Goal: Information Seeking & Learning: Find specific fact

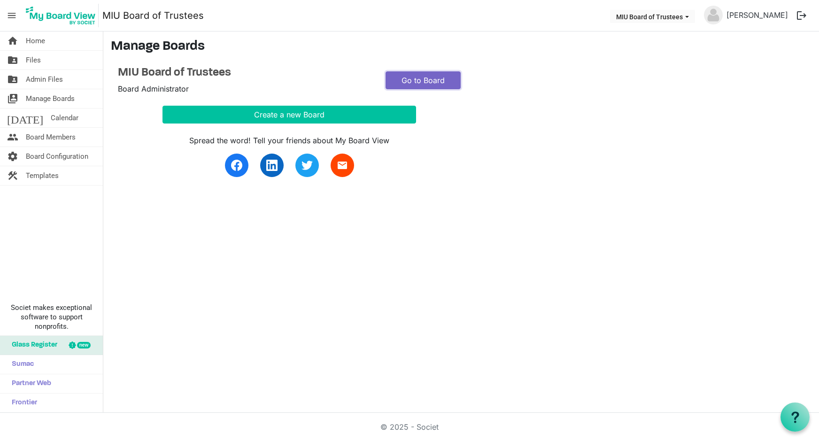
click at [421, 81] on link "Go to Board" at bounding box center [423, 80] width 75 height 18
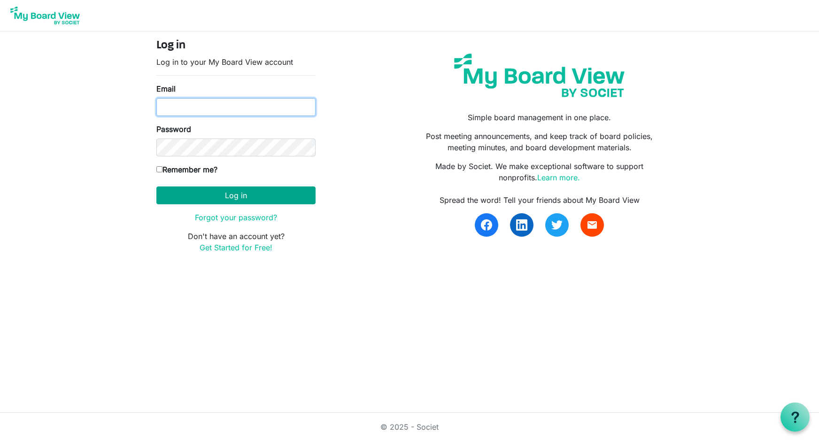
type input "[EMAIL_ADDRESS][DOMAIN_NAME]"
click at [247, 193] on button "Log in" at bounding box center [235, 195] width 159 height 18
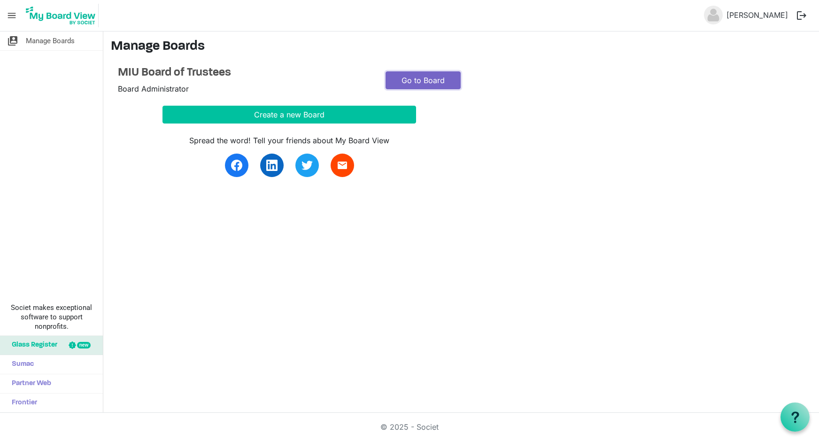
click at [431, 77] on link "Go to Board" at bounding box center [423, 80] width 75 height 18
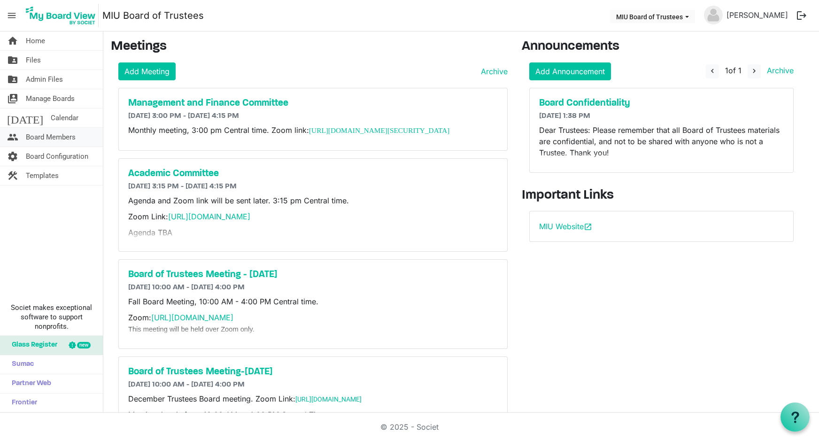
click at [43, 135] on span "Board Members" at bounding box center [51, 137] width 50 height 19
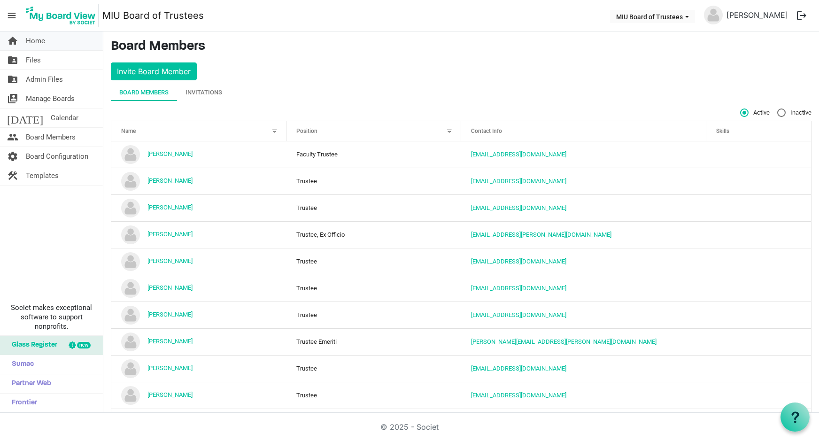
click at [35, 43] on span "Home" at bounding box center [35, 40] width 19 height 19
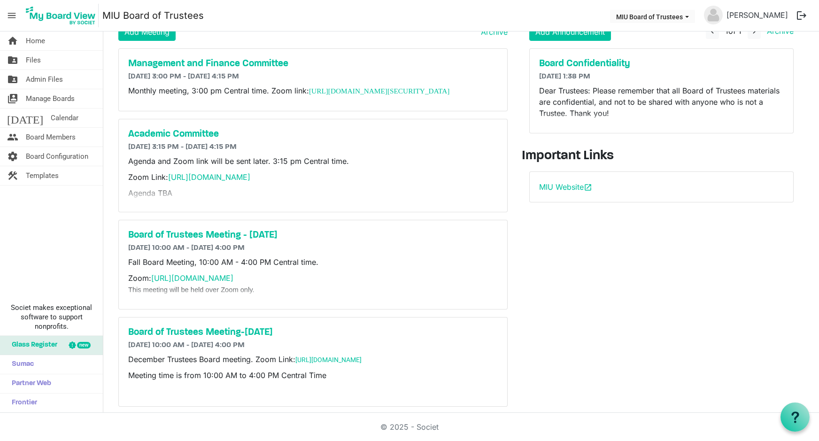
scroll to position [60, 0]
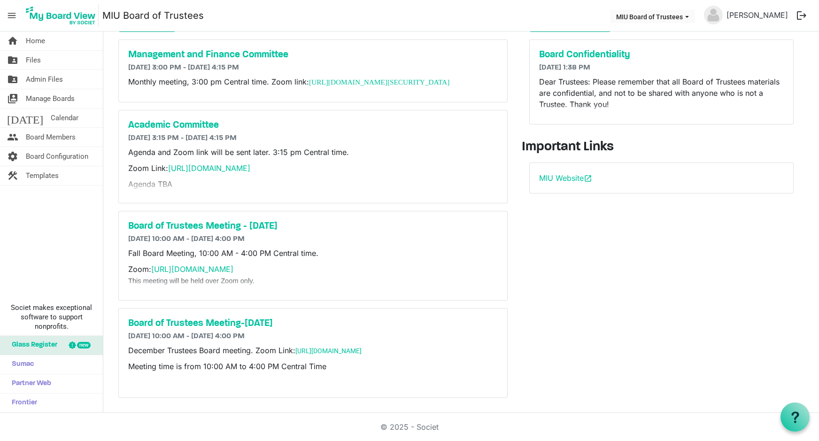
drag, startPoint x: 151, startPoint y: 270, endPoint x: 411, endPoint y: 270, distance: 260.2
click at [411, 270] on p "Zoom: [URL][DOMAIN_NAME] This meeting will be held over Zoom only." at bounding box center [313, 274] width 370 height 23
copy p "[URL][DOMAIN_NAME]"
drag, startPoint x: 309, startPoint y: 70, endPoint x: 334, endPoint y: 79, distance: 27.5
click at [334, 79] on p "Monthly meeting, 3:00 pm Central time. Zoom link: [URL][DOMAIN_NAME][SECURITY_D…" at bounding box center [313, 82] width 370 height 12
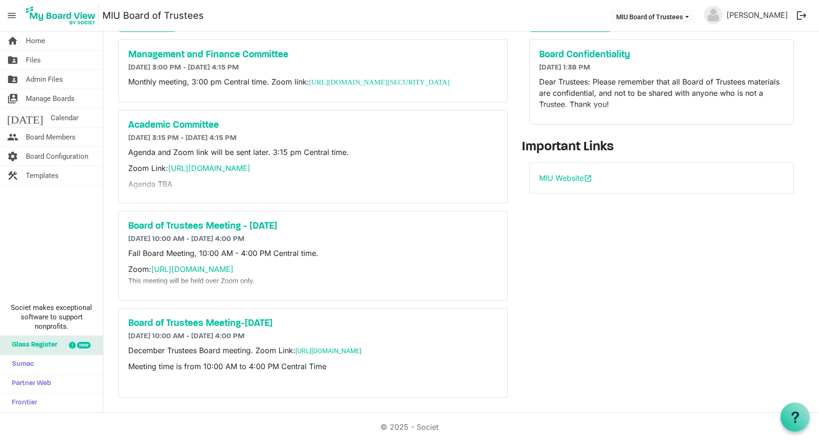
copy p "[URL][DOMAIN_NAME][SECURITY_DATA]"
click at [801, 13] on button "logout" at bounding box center [802, 16] width 20 height 20
